Goal: Subscribe to service/newsletter

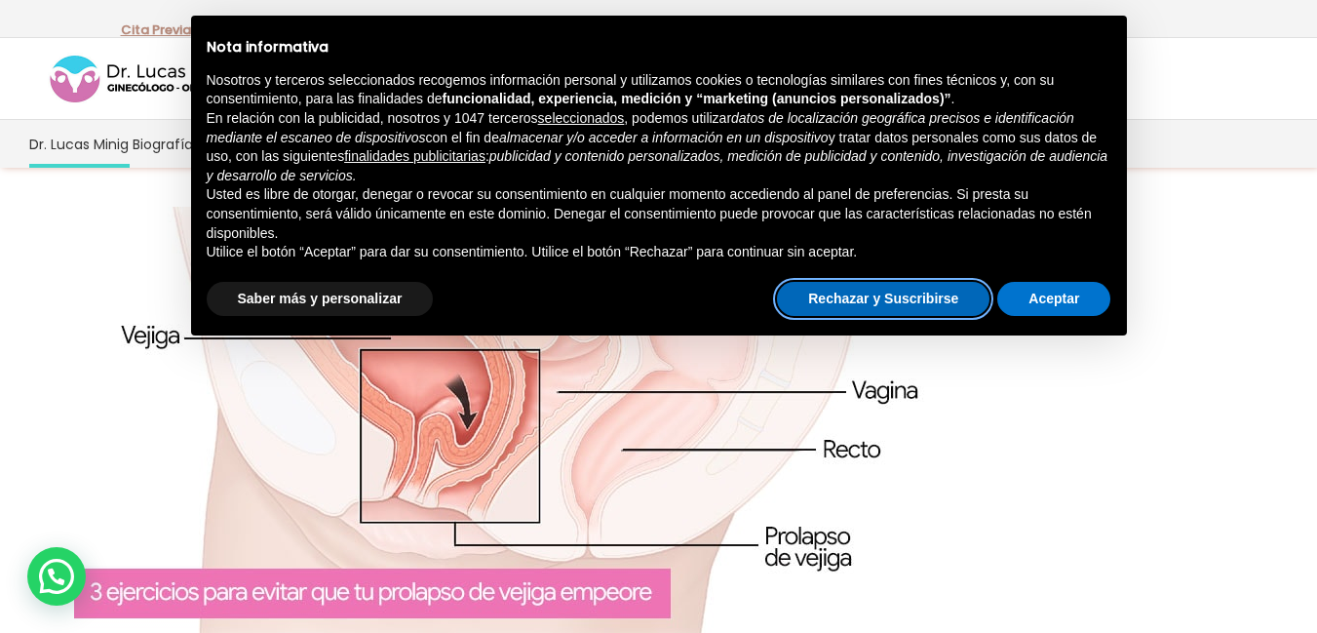
click at [932, 301] on button "Rechazar y Suscribirse" at bounding box center [883, 299] width 213 height 35
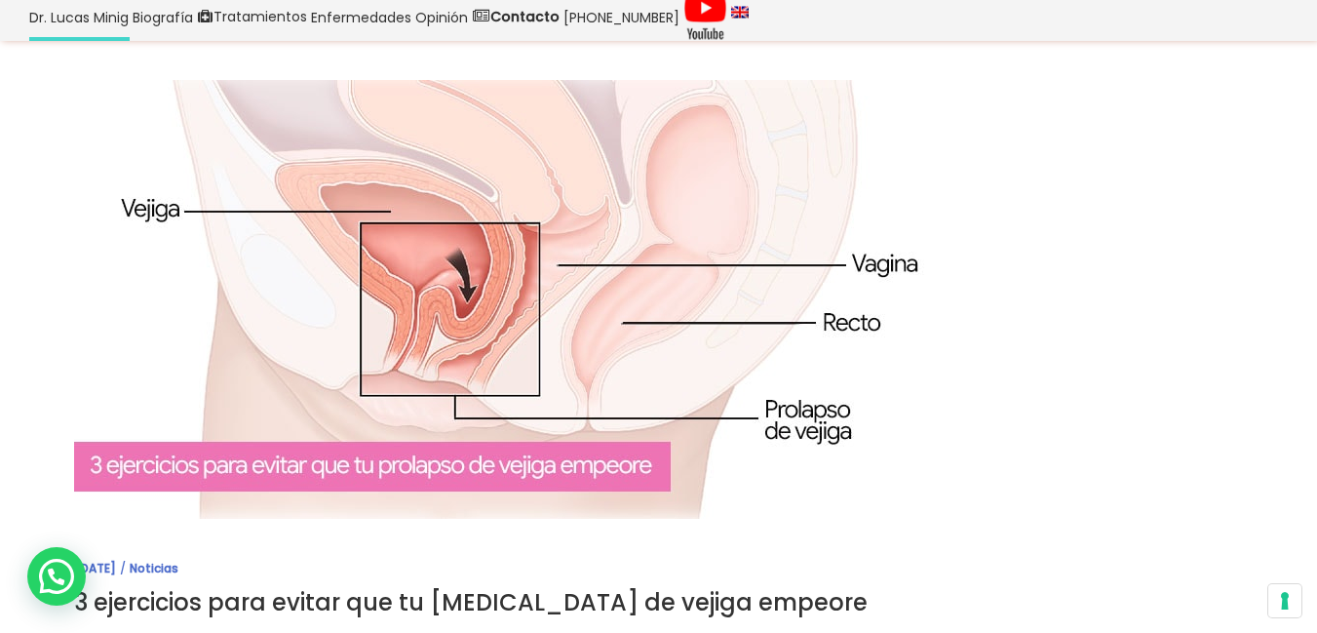
scroll to position [98, 0]
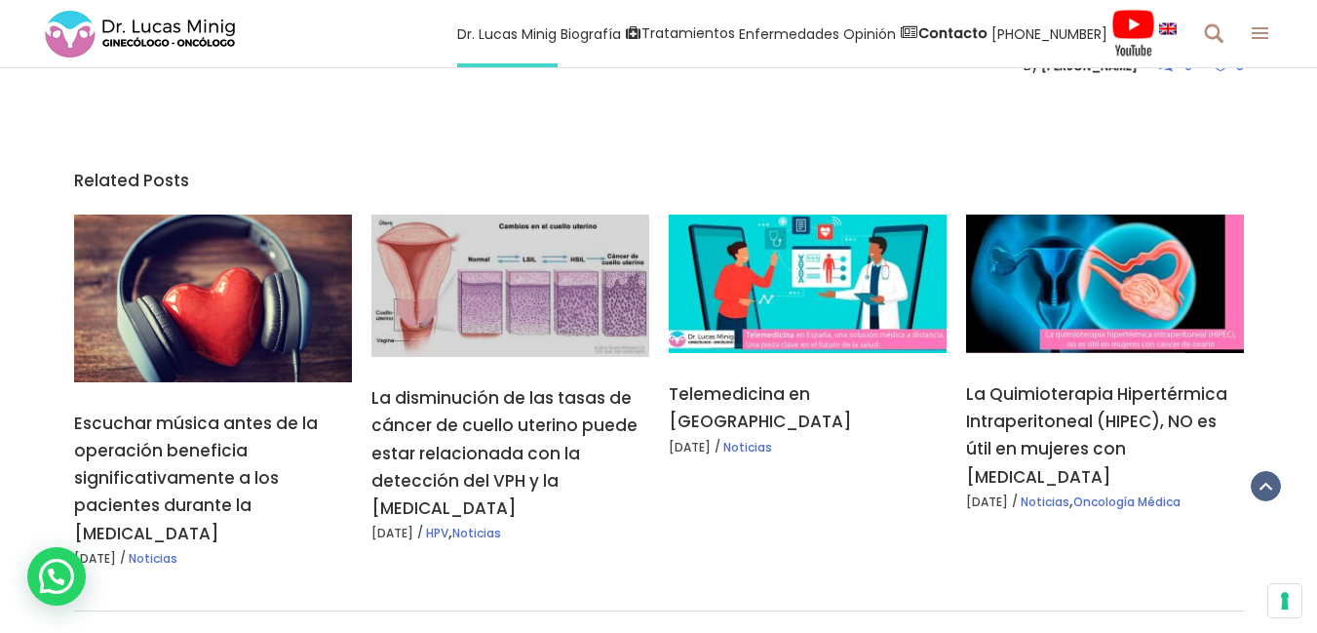
scroll to position [2925, 0]
